Goal: Information Seeking & Learning: Learn about a topic

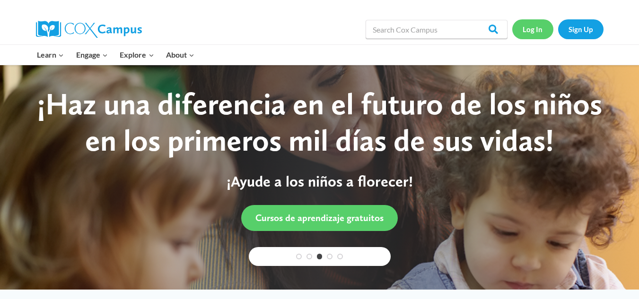
click at [533, 28] on link "Log In" at bounding box center [532, 28] width 41 height 19
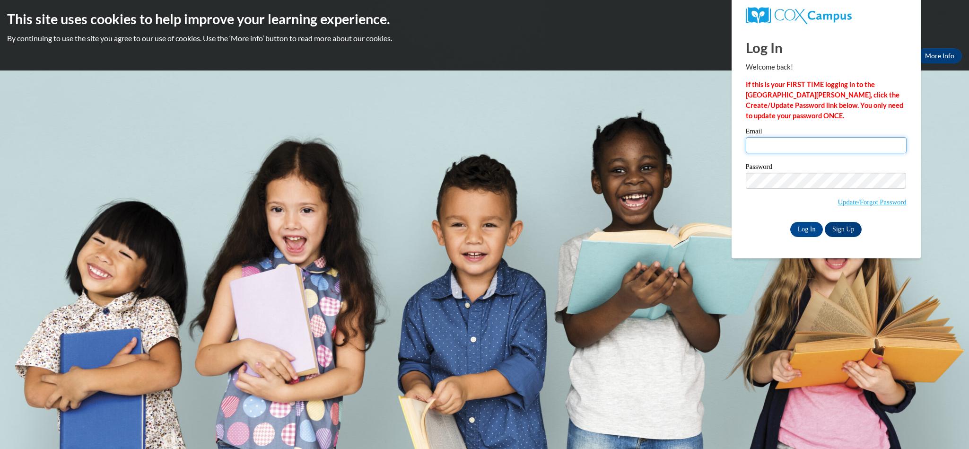
click at [800, 142] on input "Email" at bounding box center [826, 145] width 161 height 16
type input "lrosegordon@gmail.com"
click at [802, 230] on input "Log In" at bounding box center [806, 229] width 33 height 15
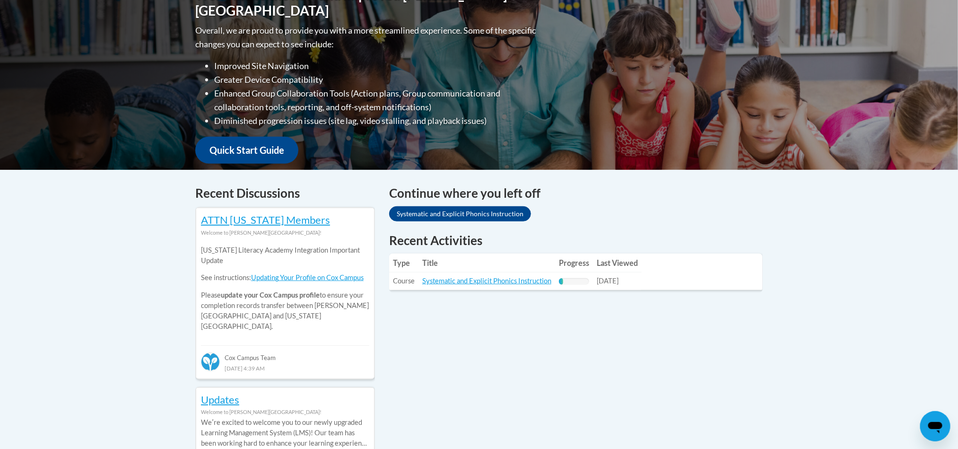
scroll to position [239, 0]
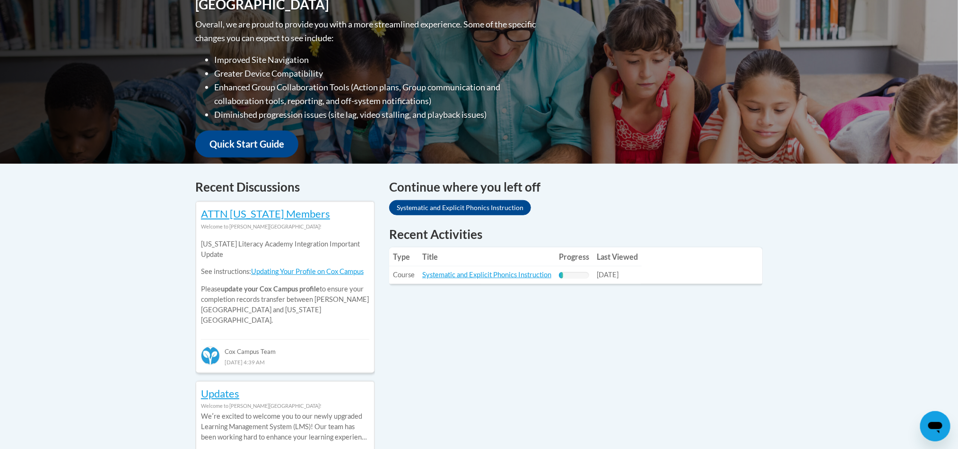
click at [513, 279] on td "Title: Systematic and Explicit Phonics Instruction" at bounding box center [487, 275] width 137 height 18
click at [503, 274] on link "Systematic and Explicit Phonics Instruction" at bounding box center [486, 275] width 129 height 8
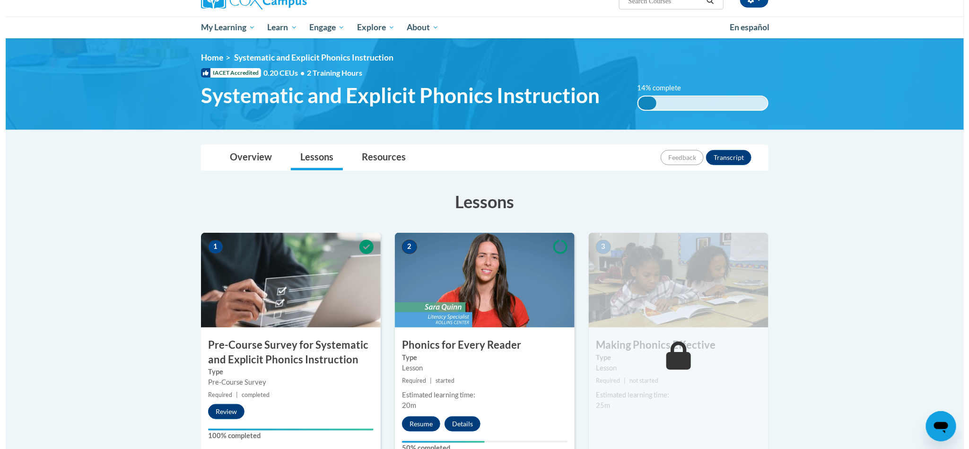
scroll to position [89, 0]
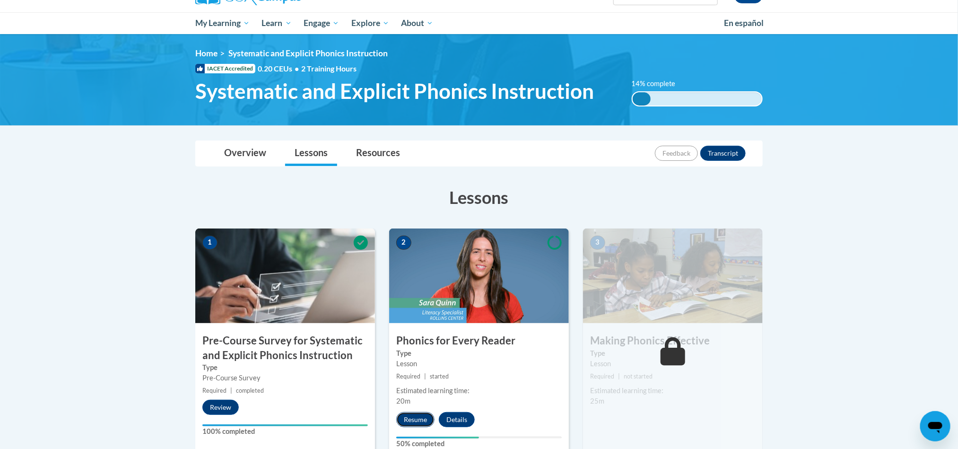
click at [413, 419] on button "Resume" at bounding box center [415, 419] width 38 height 15
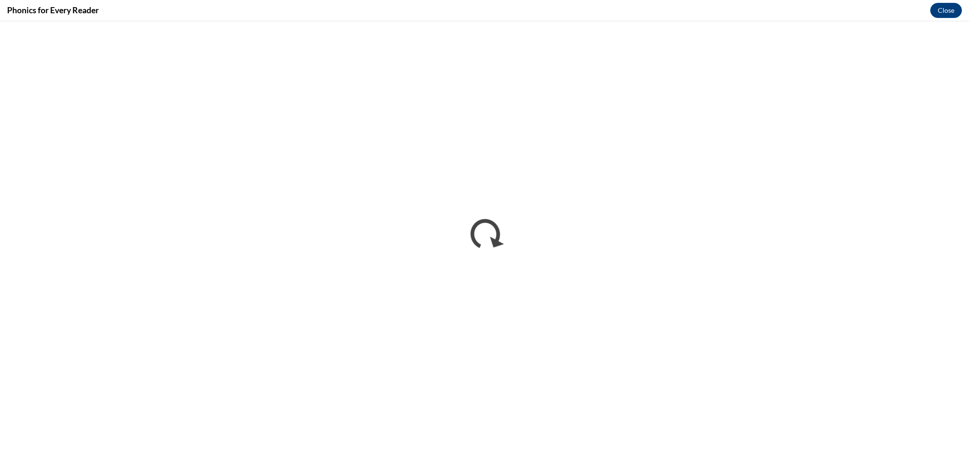
scroll to position [0, 0]
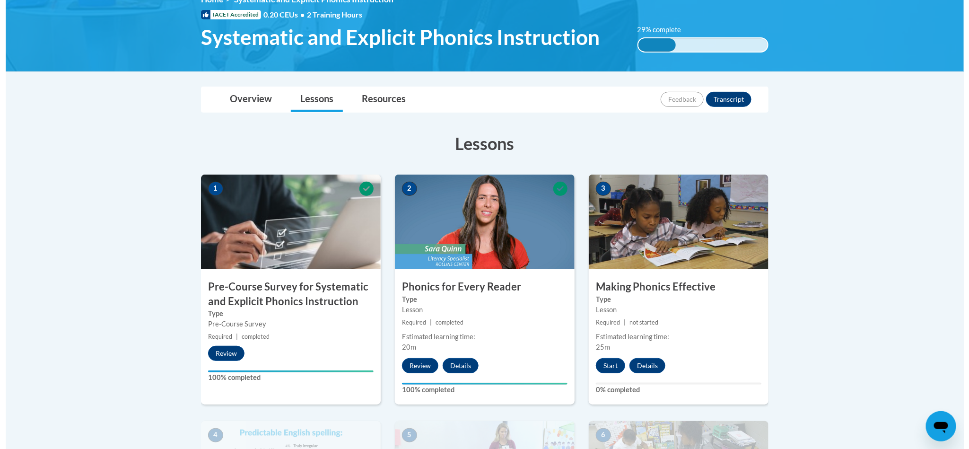
scroll to position [149, 0]
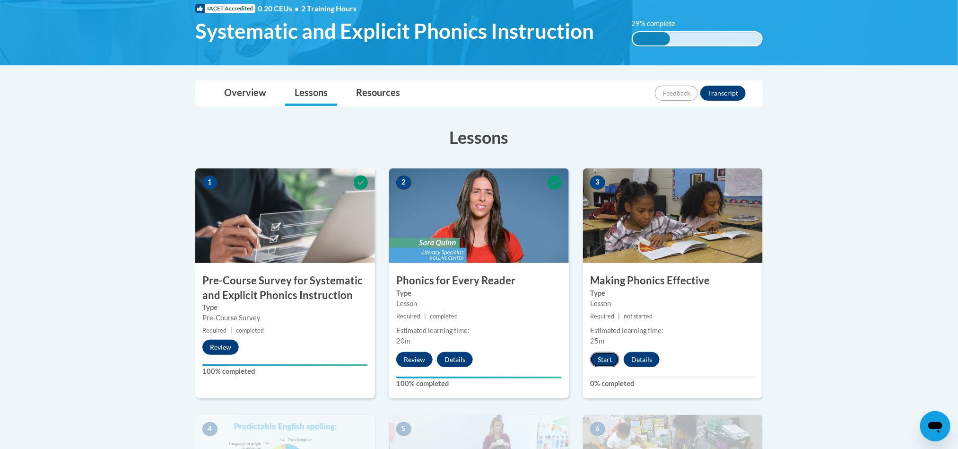
click at [604, 359] on button "Start" at bounding box center [604, 359] width 29 height 15
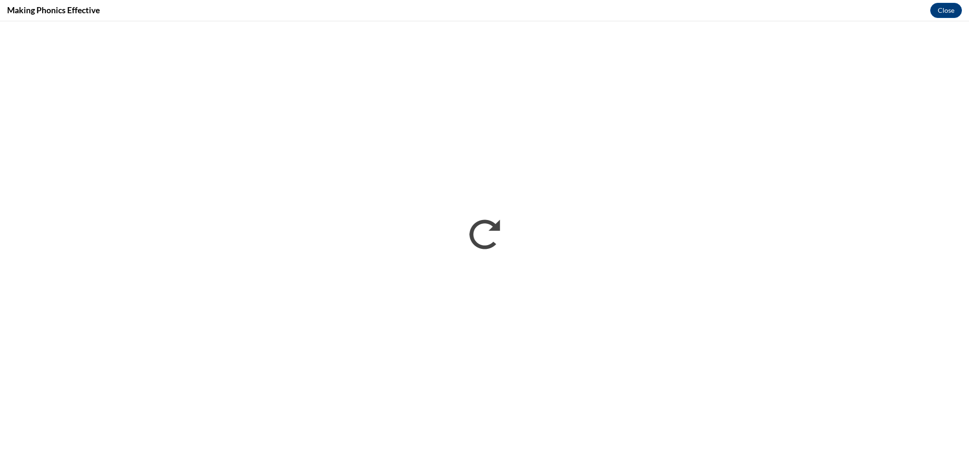
scroll to position [0, 0]
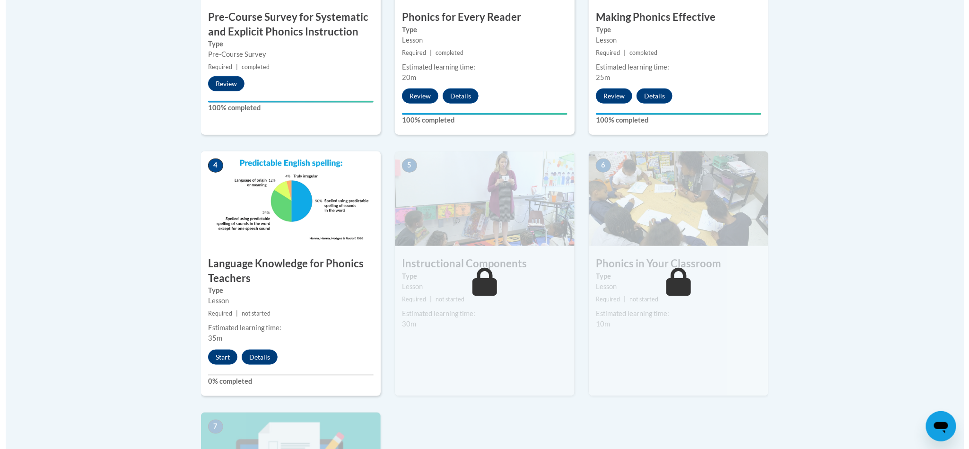
scroll to position [452, 0]
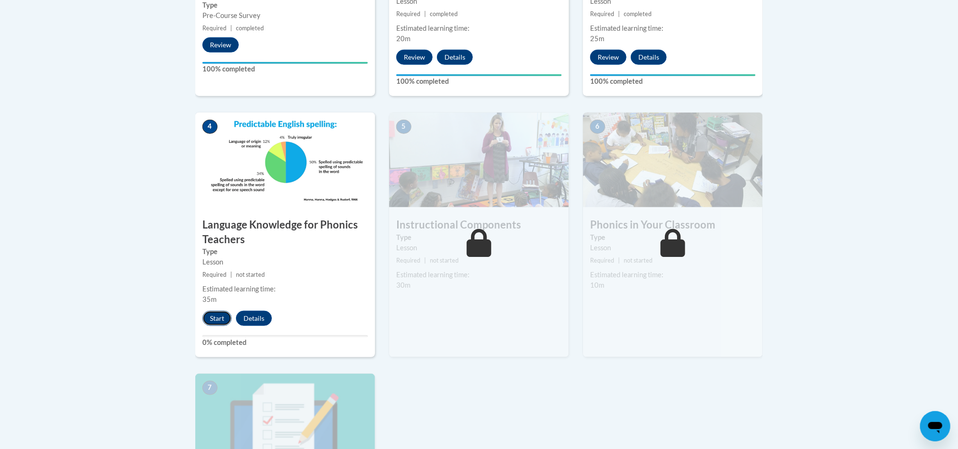
click at [216, 321] on button "Start" at bounding box center [216, 318] width 29 height 15
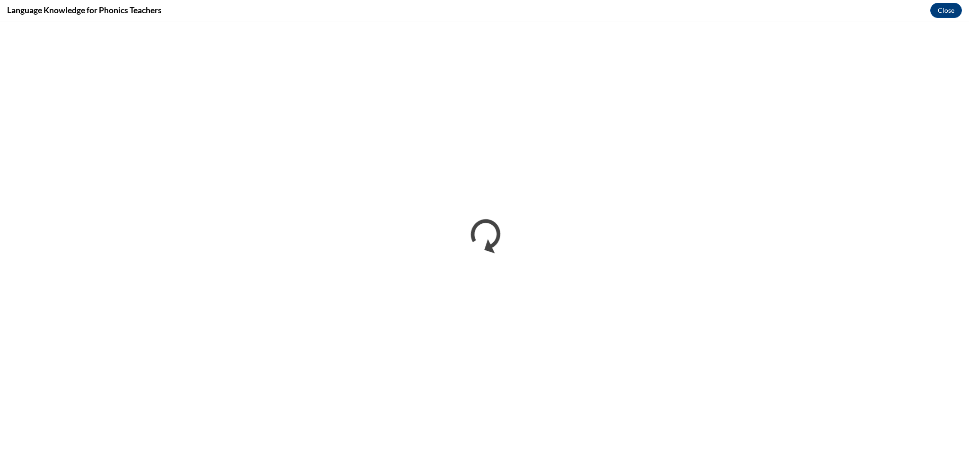
scroll to position [0, 0]
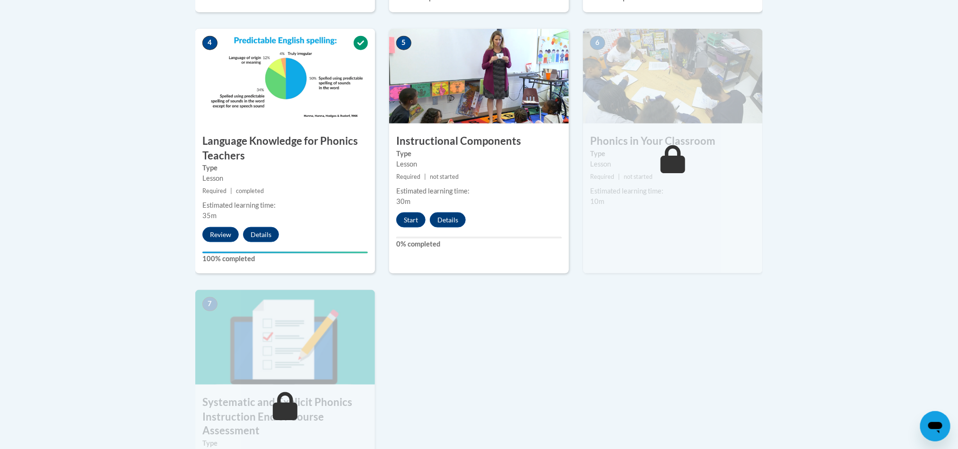
scroll to position [540, 0]
